Goal: Transaction & Acquisition: Book appointment/travel/reservation

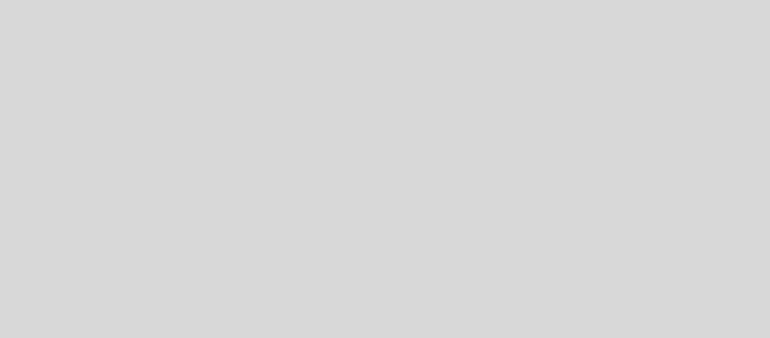
select select "pt"
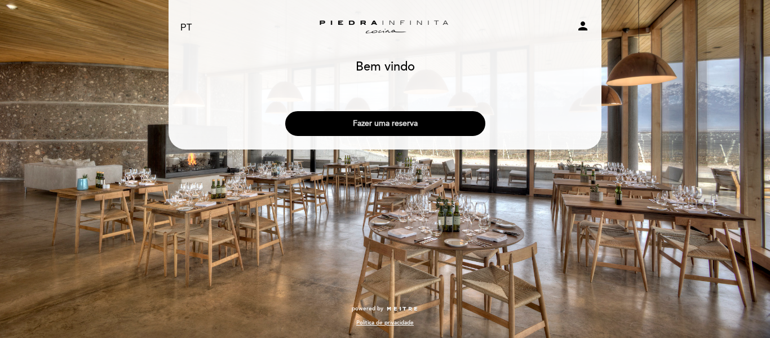
click at [449, 127] on button "Fazer uma reserva" at bounding box center [385, 123] width 200 height 25
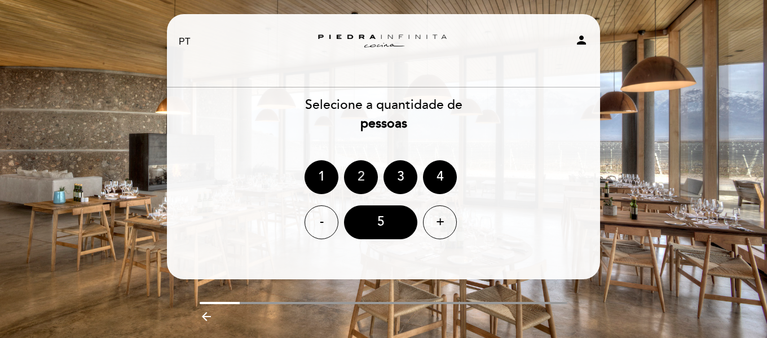
click at [354, 170] on div "2" at bounding box center [361, 177] width 34 height 34
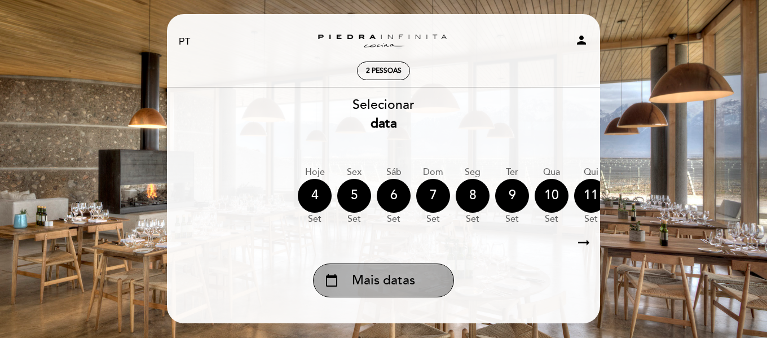
click at [415, 285] on span "Mais datas" at bounding box center [383, 280] width 63 height 19
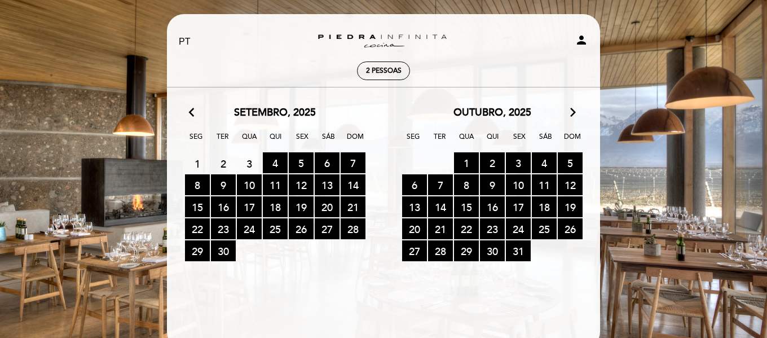
click at [570, 117] on icon "arrow_forward_ios" at bounding box center [573, 112] width 10 height 15
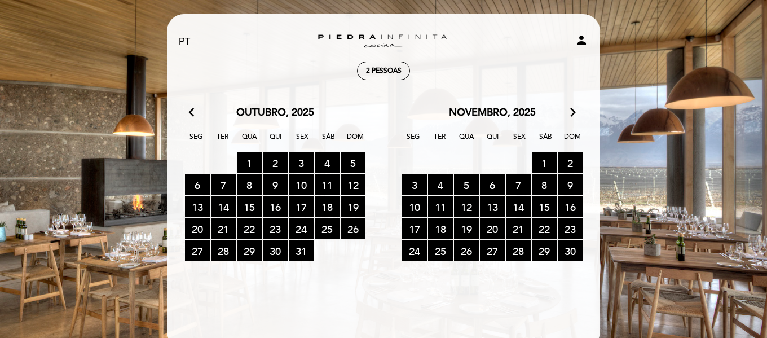
click at [570, 117] on icon "arrow_forward_ios" at bounding box center [573, 112] width 10 height 15
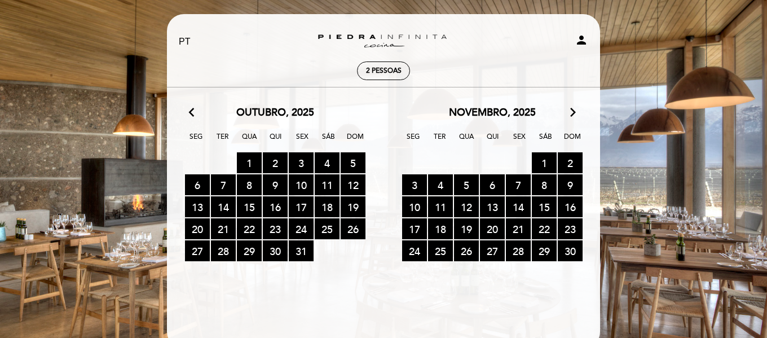
click at [570, 117] on icon "arrow_forward_ios" at bounding box center [573, 112] width 10 height 15
click at [572, 113] on icon "arrow_forward_ios" at bounding box center [573, 112] width 10 height 15
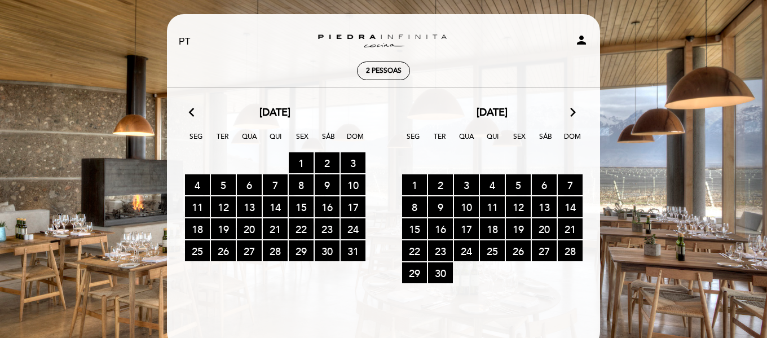
click at [191, 114] on icon "arrow_back_ios" at bounding box center [194, 112] width 10 height 15
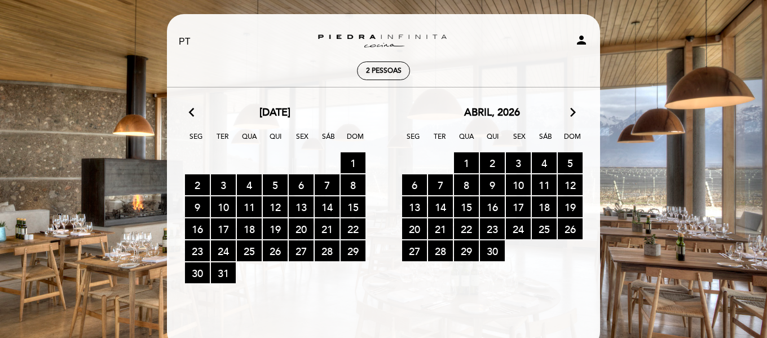
click at [191, 114] on icon "arrow_back_ios" at bounding box center [194, 112] width 10 height 15
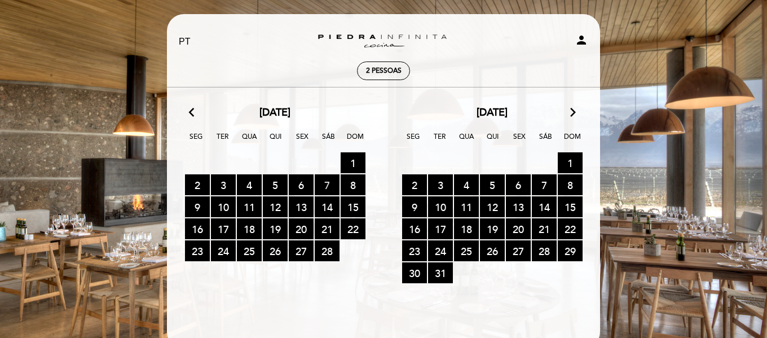
click at [323, 182] on span "7 RESERVAS DISPONÍVEIS" at bounding box center [327, 184] width 25 height 21
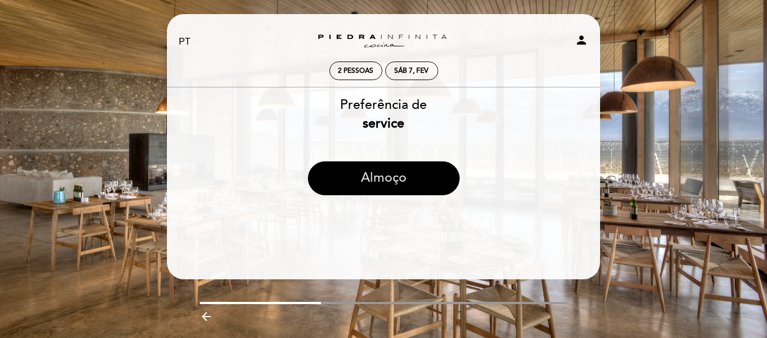
click at [436, 174] on button "Almoço" at bounding box center [384, 178] width 152 height 34
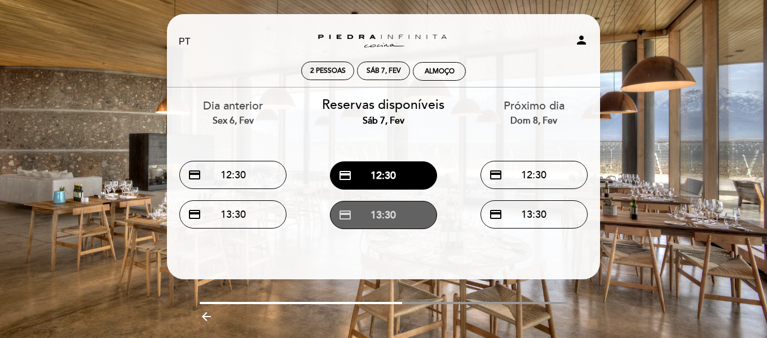
click at [409, 214] on button "credit_card 13:30" at bounding box center [383, 215] width 107 height 28
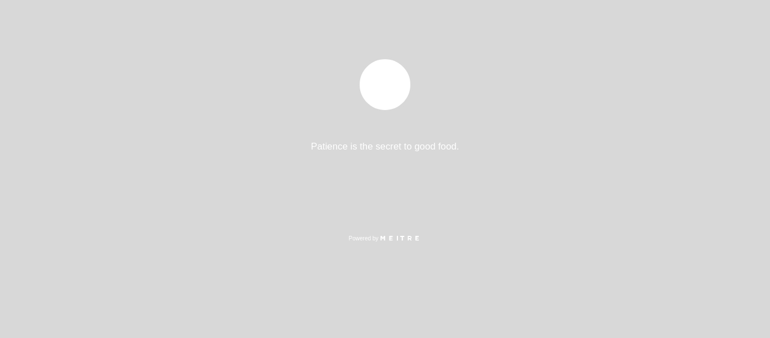
select select "pt"
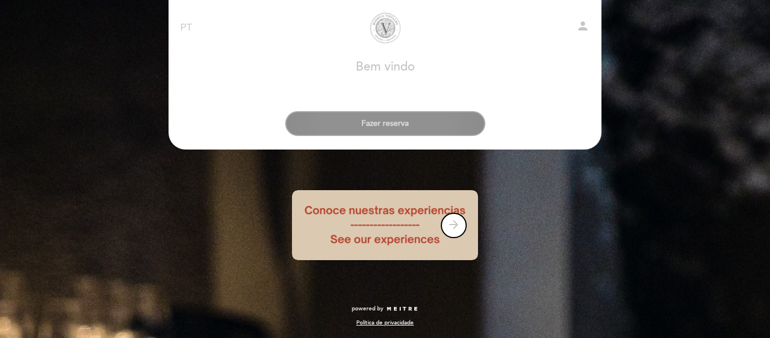
click at [400, 130] on button "Fazer reserva" at bounding box center [385, 123] width 200 height 25
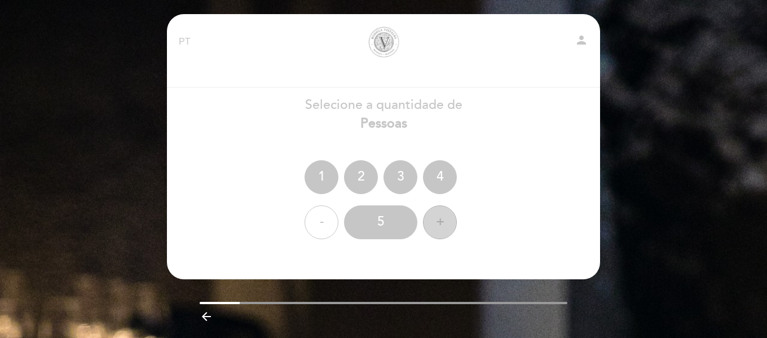
click at [429, 217] on div "+" at bounding box center [440, 222] width 34 height 34
click at [394, 220] on div "6" at bounding box center [380, 222] width 73 height 34
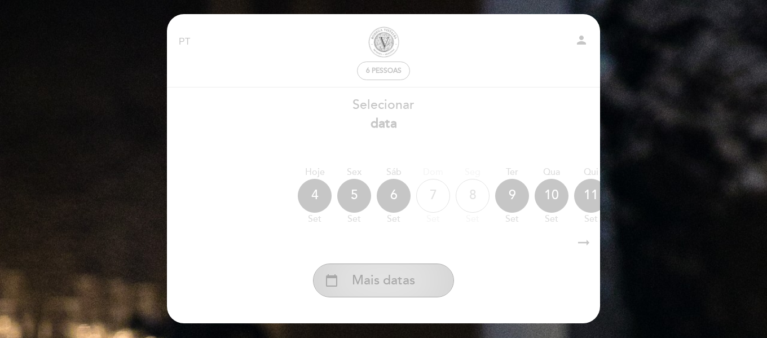
click at [412, 282] on span "Mais datas" at bounding box center [383, 280] width 63 height 19
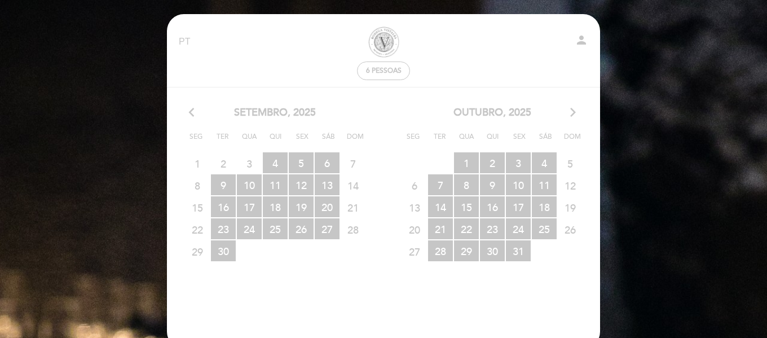
click at [571, 112] on icon "arrow_forward_ios" at bounding box center [573, 112] width 10 height 15
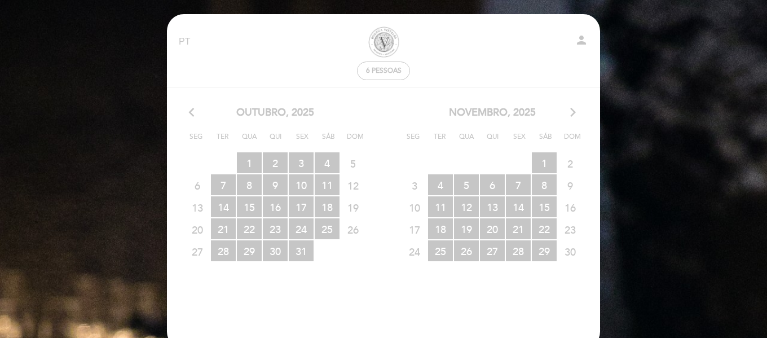
click at [572, 112] on icon "arrow_forward_ios" at bounding box center [573, 112] width 10 height 15
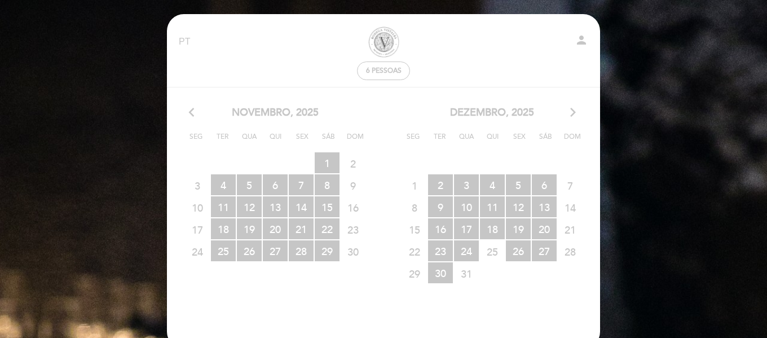
click at [572, 112] on icon "arrow_forward_ios" at bounding box center [573, 112] width 10 height 15
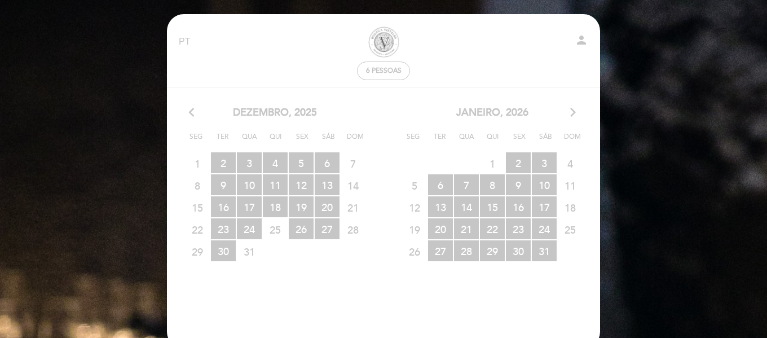
click at [572, 112] on icon "arrow_forward_ios" at bounding box center [573, 112] width 10 height 15
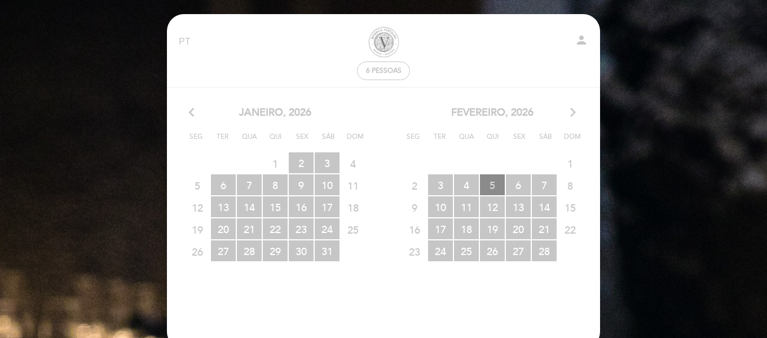
click at [489, 183] on span "5 RESERVAS DISPONÍVEIS" at bounding box center [492, 184] width 25 height 21
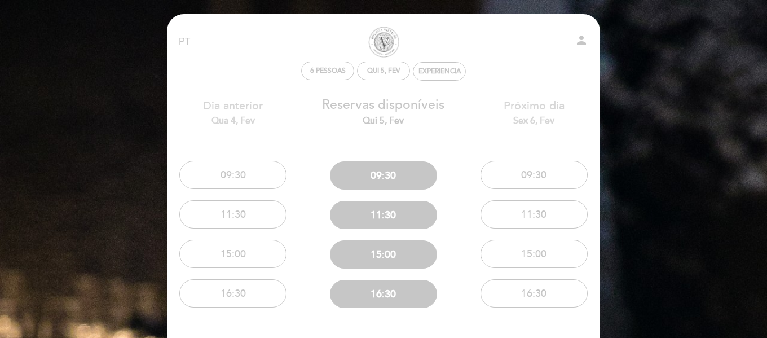
scroll to position [56, 0]
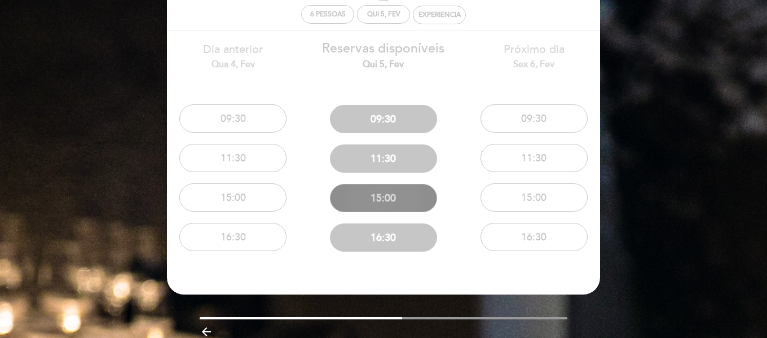
click at [418, 200] on button "15:00" at bounding box center [383, 198] width 107 height 28
